Goal: Check status: Check status

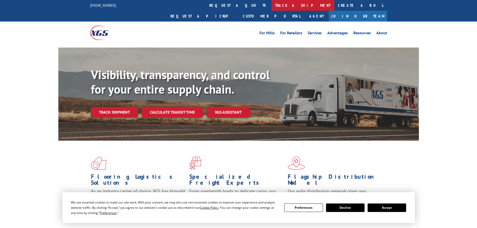
click at [271, 8] on link "track a shipment" at bounding box center [302, 5] width 63 height 11
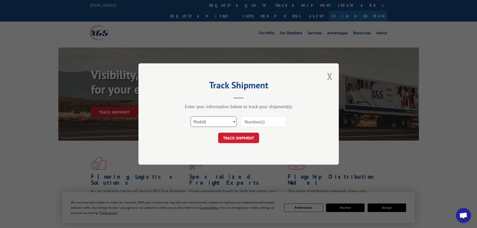
click at [231, 124] on select "Select category... Probill BOL PO" at bounding box center [214, 121] width 46 height 11
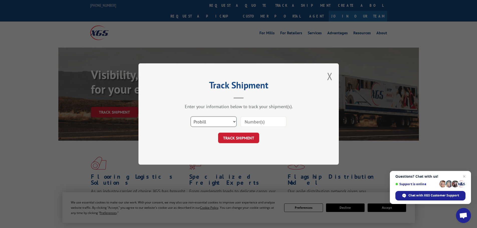
select select "po"
click at [191, 116] on select "Select category... Probill BOL PO" at bounding box center [214, 121] width 46 height 11
click at [256, 122] on input at bounding box center [263, 121] width 46 height 11
type input "7061035"
click button "TRACK SHIPMENT" at bounding box center [238, 138] width 41 height 11
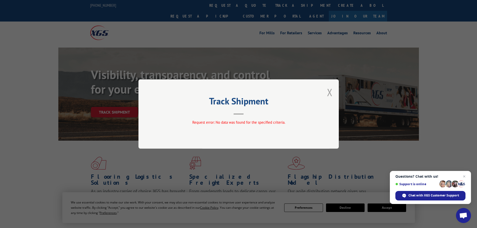
click at [329, 95] on button "Close modal" at bounding box center [330, 92] width 6 height 13
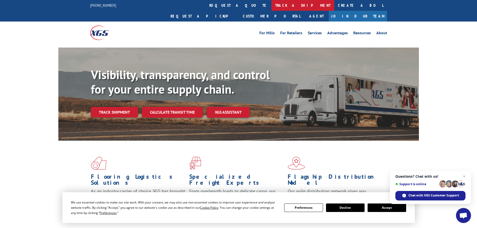
click at [271, 3] on link "track a shipment" at bounding box center [302, 5] width 63 height 11
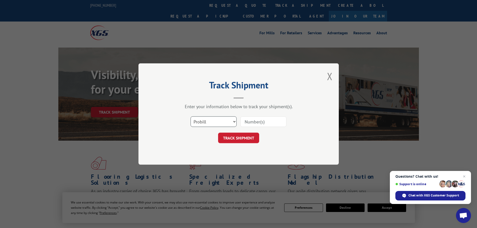
click at [225, 122] on select "Select category... Probill BOL PO" at bounding box center [214, 121] width 46 height 11
click at [269, 123] on input at bounding box center [263, 121] width 46 height 11
type input "7061035"
click at [238, 139] on button "TRACK SHIPMENT" at bounding box center [238, 138] width 41 height 11
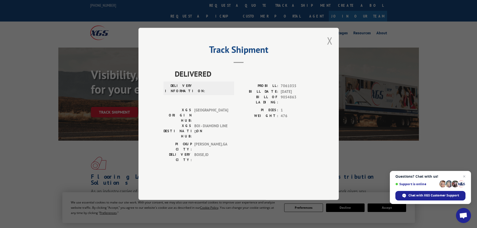
click at [332, 47] on button "Close modal" at bounding box center [330, 40] width 6 height 13
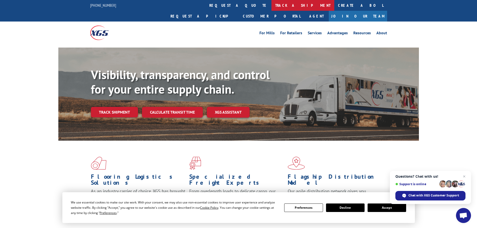
click at [271, 7] on link "track a shipment" at bounding box center [302, 5] width 63 height 11
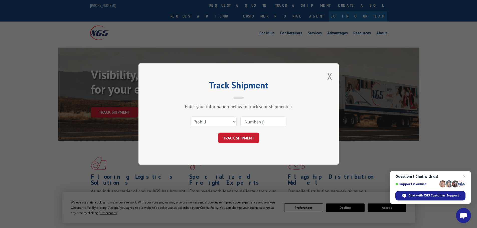
click at [250, 121] on input at bounding box center [263, 121] width 46 height 11
click at [220, 123] on select "Select category... Probill BOL PO" at bounding box center [214, 121] width 46 height 11
select select "bol"
click at [191, 116] on select "Select category... Probill BOL PO" at bounding box center [214, 121] width 46 height 11
click at [267, 120] on input at bounding box center [263, 121] width 46 height 11
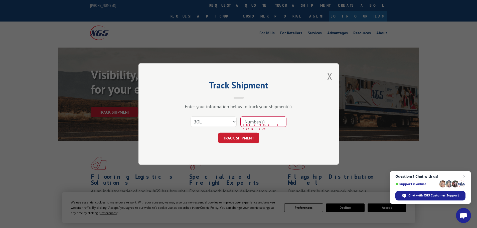
type input "7061035"
click at [236, 141] on button "TRACK SHIPMENT" at bounding box center [238, 138] width 41 height 11
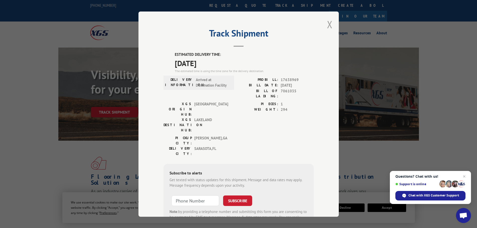
click at [327, 26] on button "Close modal" at bounding box center [330, 24] width 6 height 13
